Goal: Information Seeking & Learning: Learn about a topic

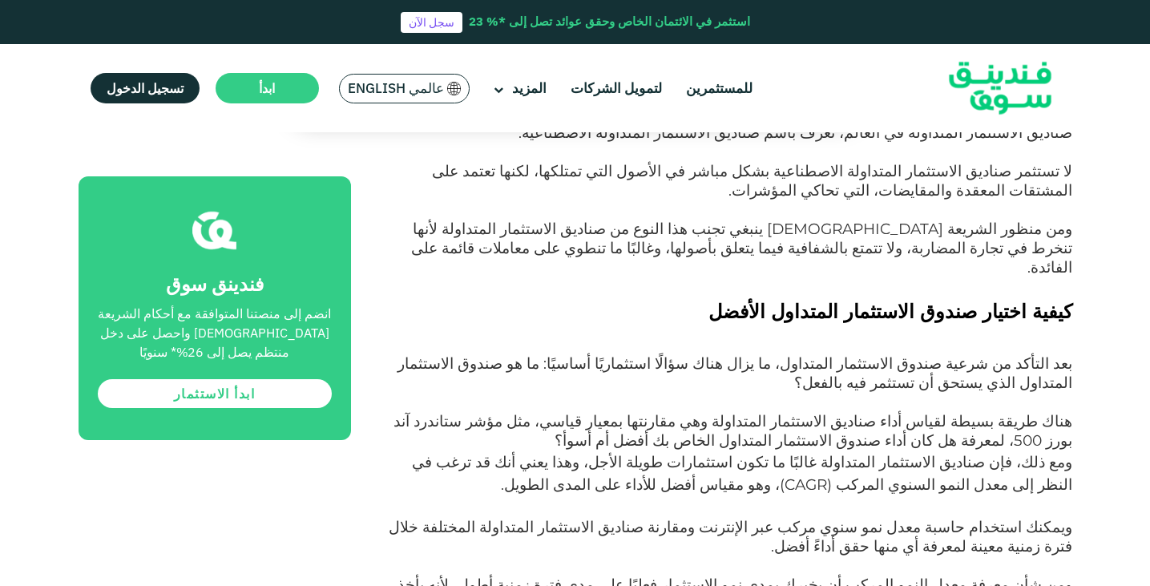
scroll to position [2961, 0]
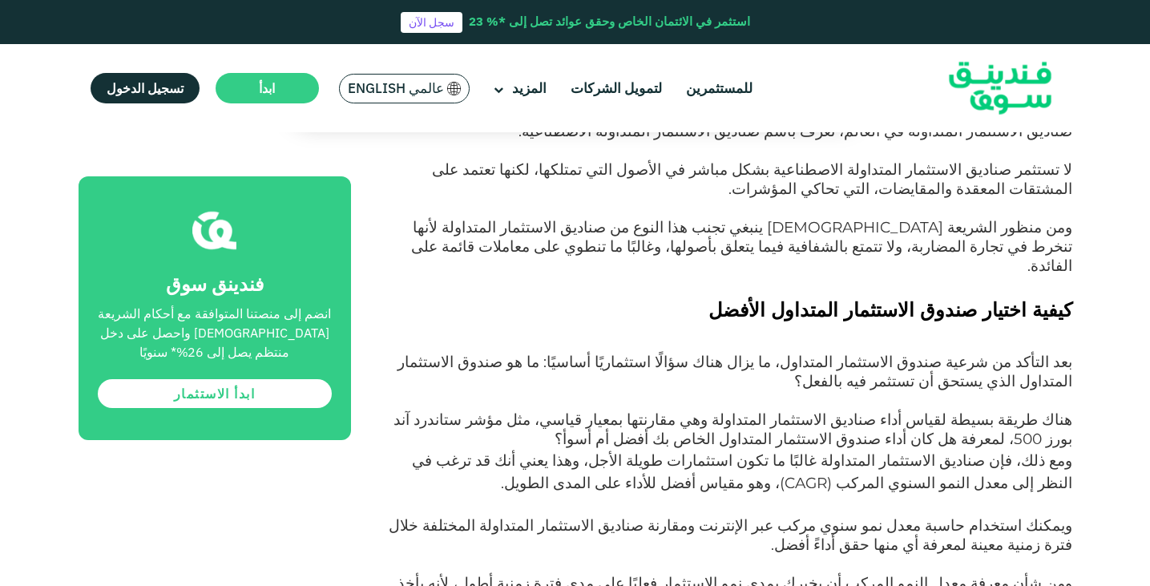
click at [647, 451] on span "ومع ذلك، فإن صناديق الاستثمار المتداولة غالبًا ما تكون استثمارات طويلة الأجل، و…" at bounding box center [742, 471] width 660 height 41
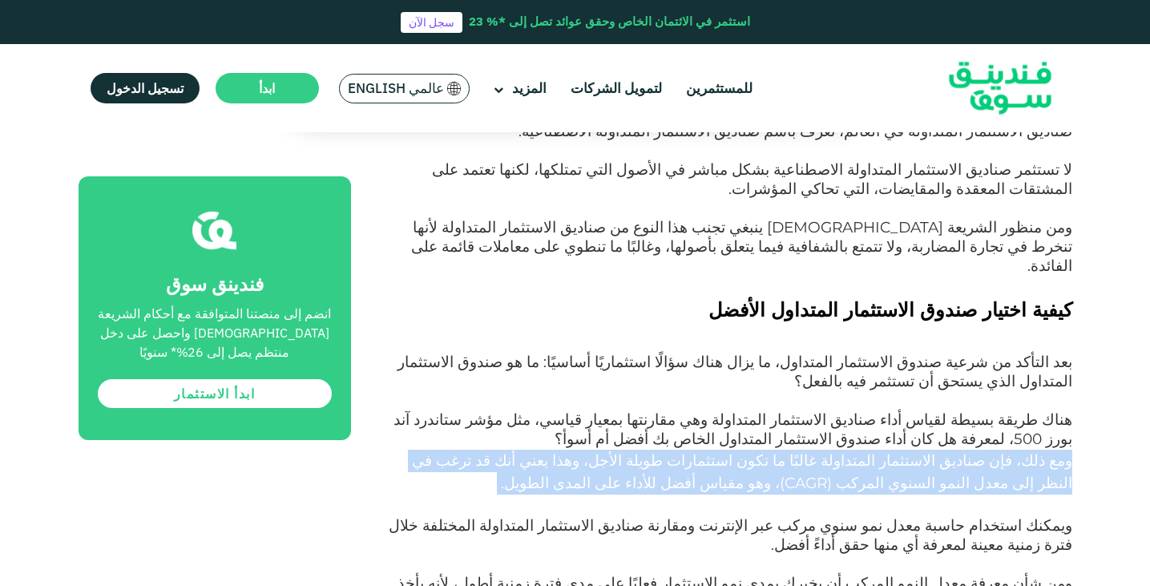
click at [647, 451] on span "ومع ذلك، فإن صناديق الاستثمار المتداولة غالبًا ما تكون استثمارات طويلة الأجل، و…" at bounding box center [742, 471] width 660 height 41
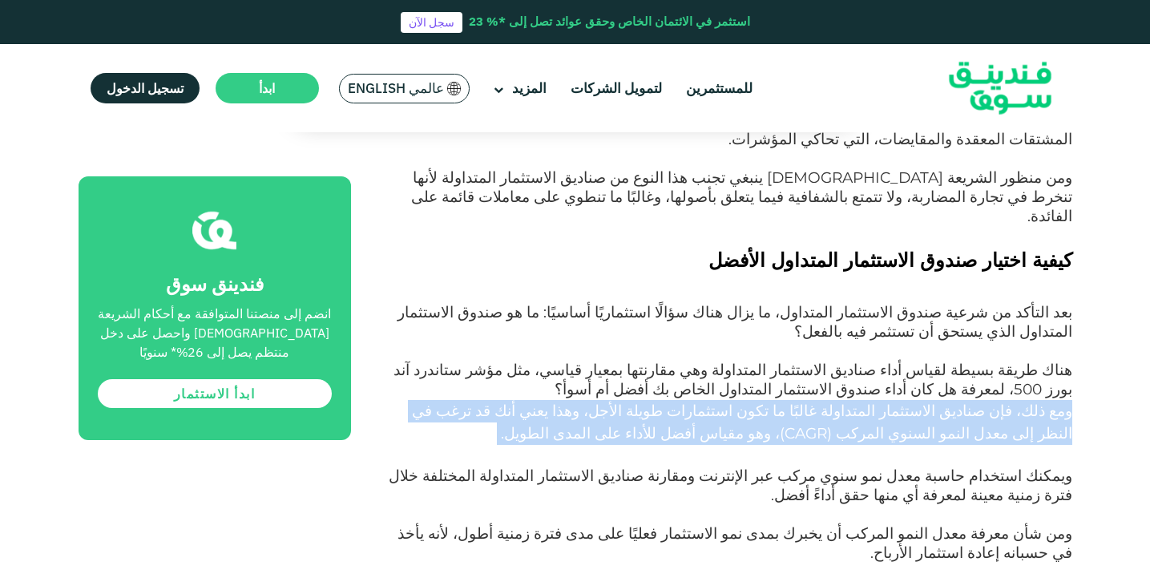
scroll to position [3012, 0]
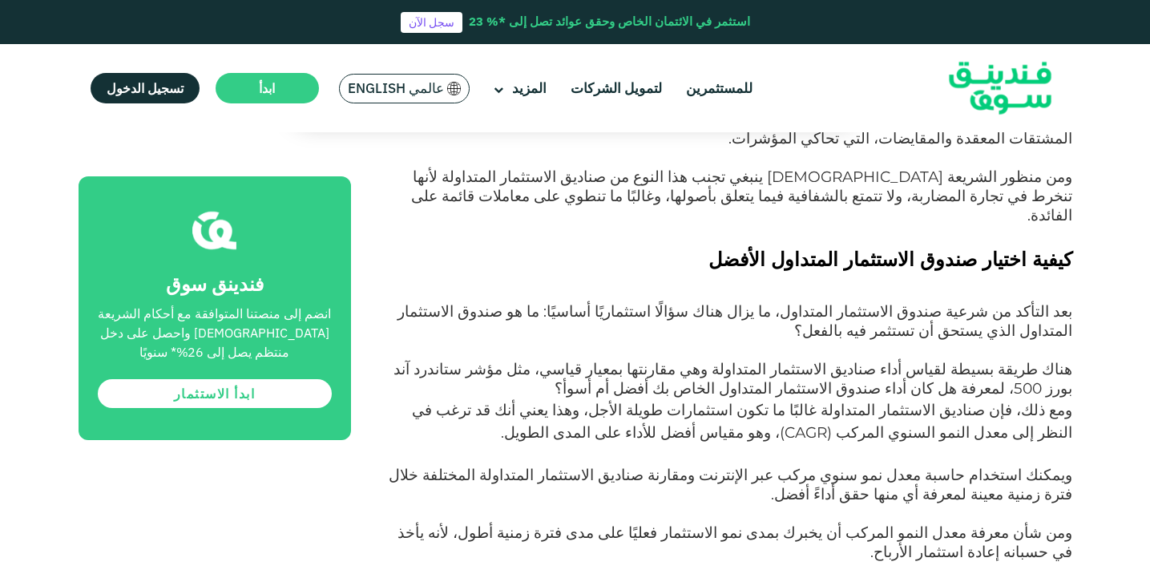
click at [877, 466] on span "ويمكنك استخدام حاسبة معدل نمو سنوي مركب عبر الإنترنت ومقارنة صناديق الاستثمار ا…" at bounding box center [730, 485] width 683 height 38
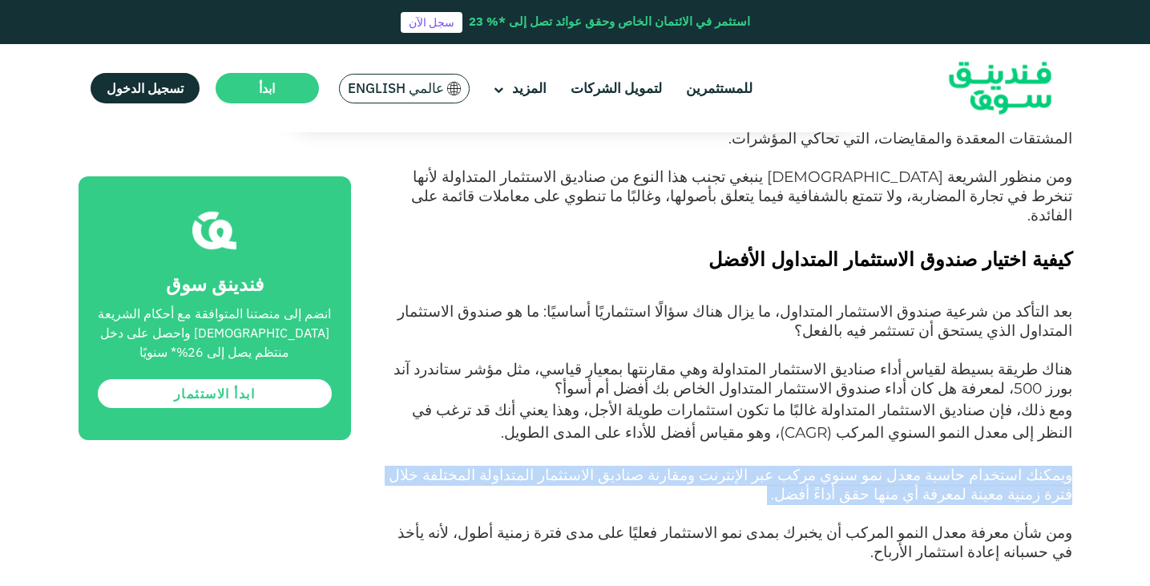
click at [877, 466] on span "ويمكنك استخدام حاسبة معدل نمو سنوي مركب عبر الإنترنت ومقارنة صناديق الاستثمار ا…" at bounding box center [730, 485] width 683 height 38
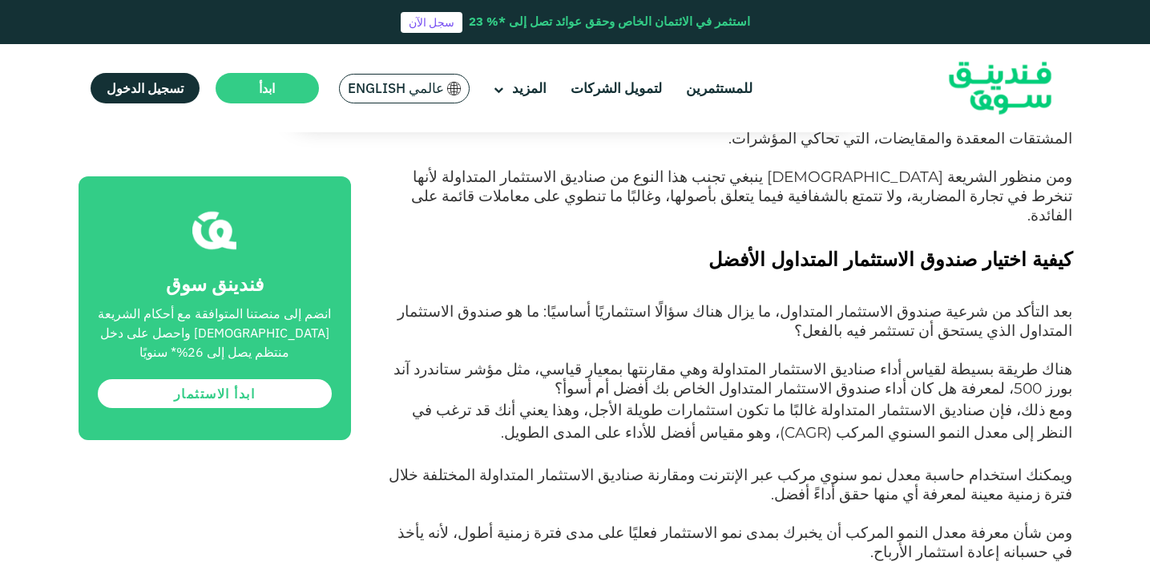
click at [820, 523] on span "ومن شأن معرفة معدل النمو المركب أن يخبرك بمدى نمو الاستثمار فعليًا على مدى فترة…" at bounding box center [734, 542] width 675 height 38
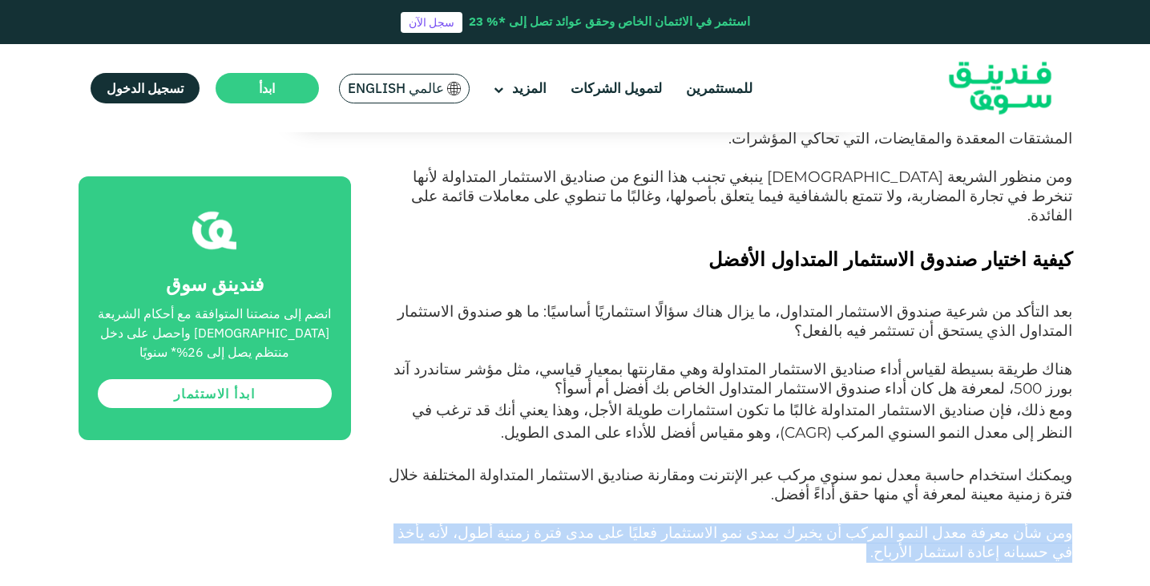
click at [820, 523] on span "ومن شأن معرفة معدل النمو المركب أن يخبرك بمدى نمو الاستثمار فعليًا على مدى فترة…" at bounding box center [734, 542] width 675 height 38
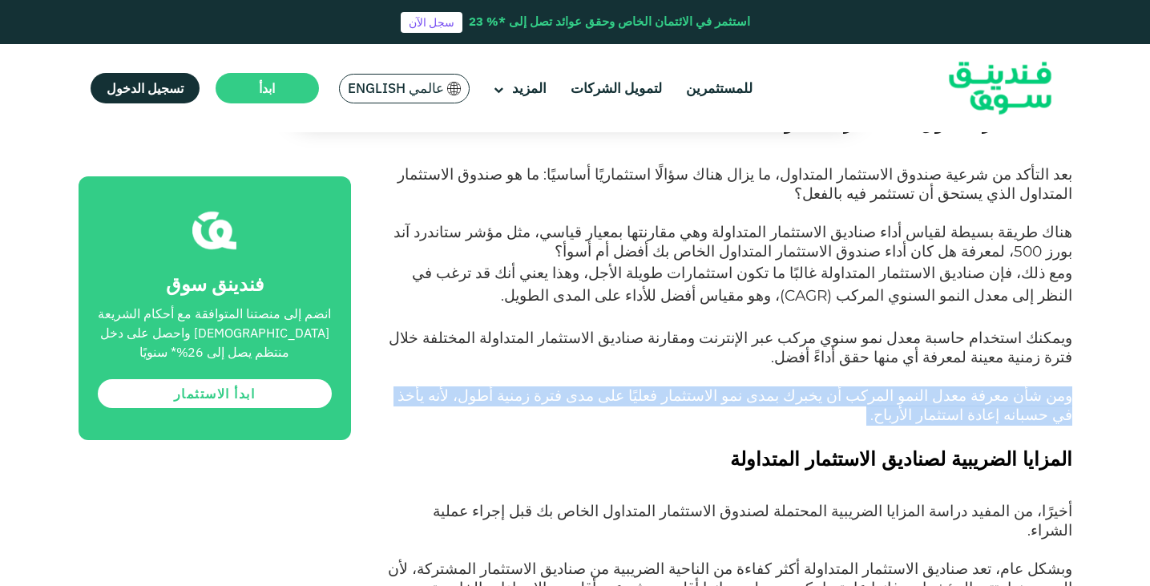
scroll to position [3150, 0]
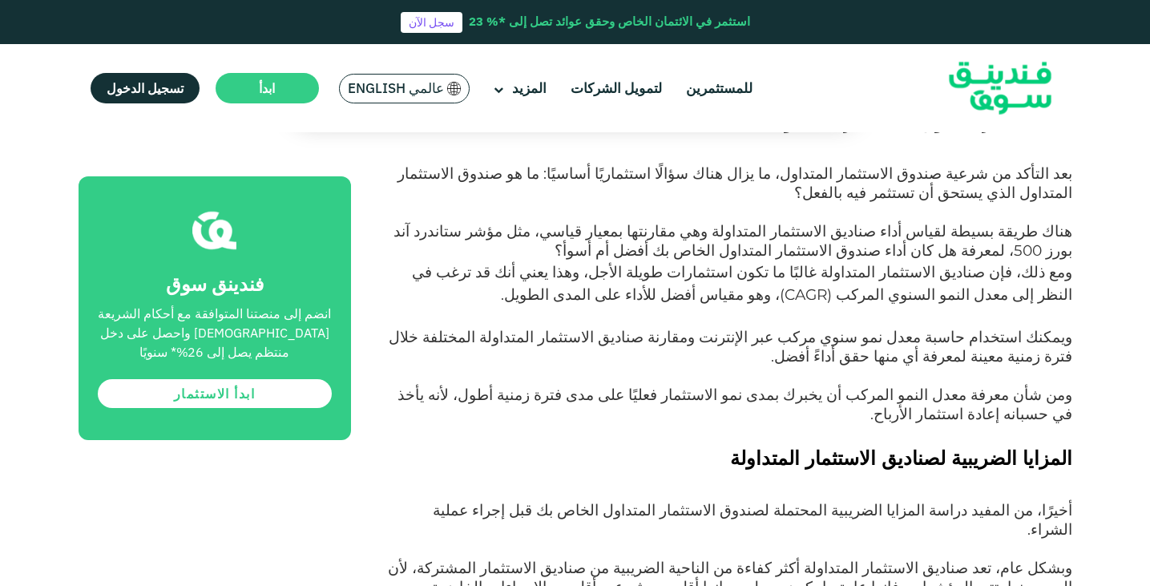
click at [897, 501] on span "أخيرًا، من المفيد دراسة المزايا الضريبية المحتملة لصندوق الاستثمار المتداول الخ…" at bounding box center [752, 520] width 639 height 38
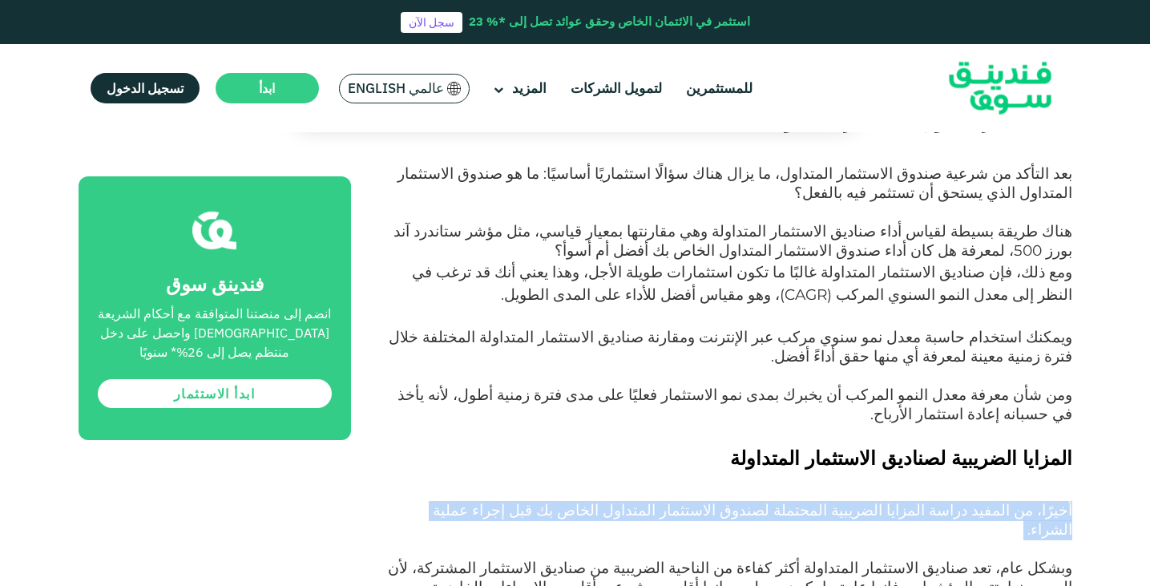
click at [897, 501] on span "أخيرًا، من المفيد دراسة المزايا الضريبية المحتملة لصندوق الاستثمار المتداول الخ…" at bounding box center [752, 520] width 639 height 38
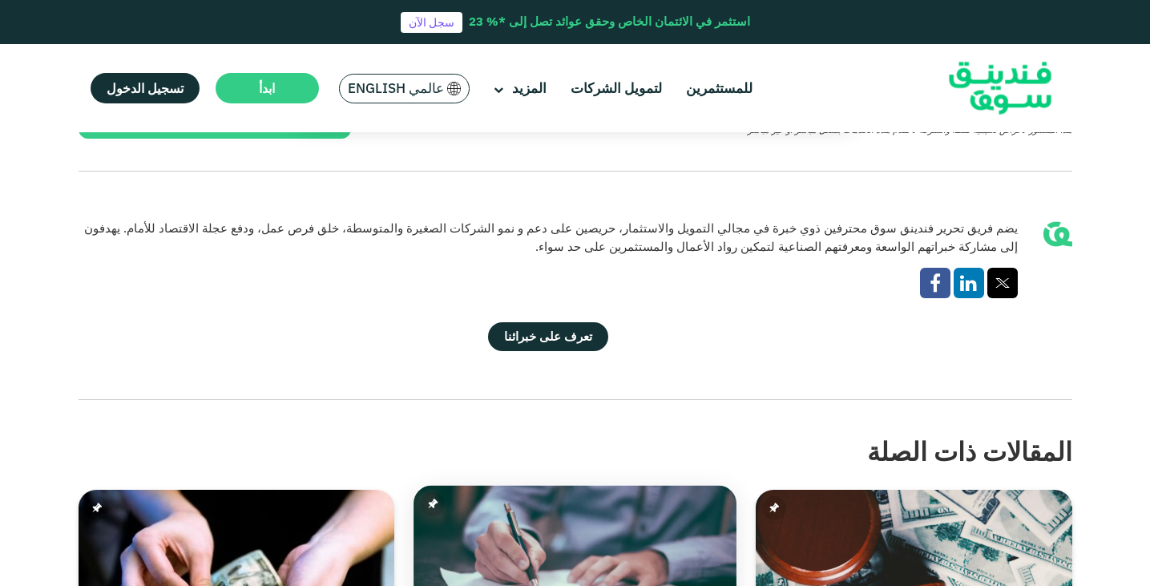
scroll to position [3895, 0]
